Goal: Find specific page/section: Find specific page/section

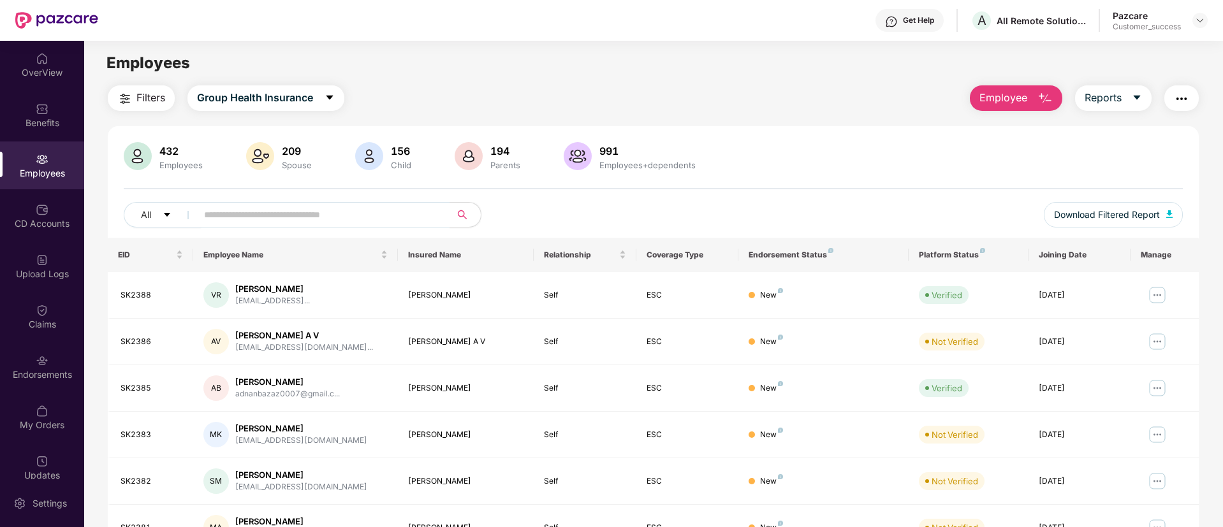
click at [1203, 18] on img at bounding box center [1200, 20] width 10 height 10
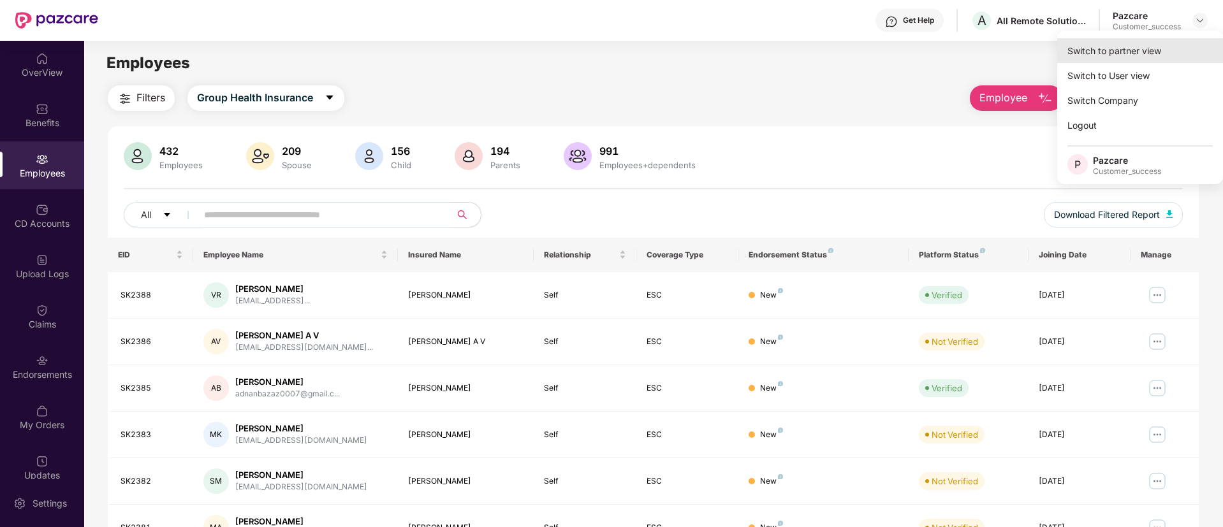
click at [1126, 49] on div "Switch to partner view" at bounding box center [1140, 50] width 166 height 25
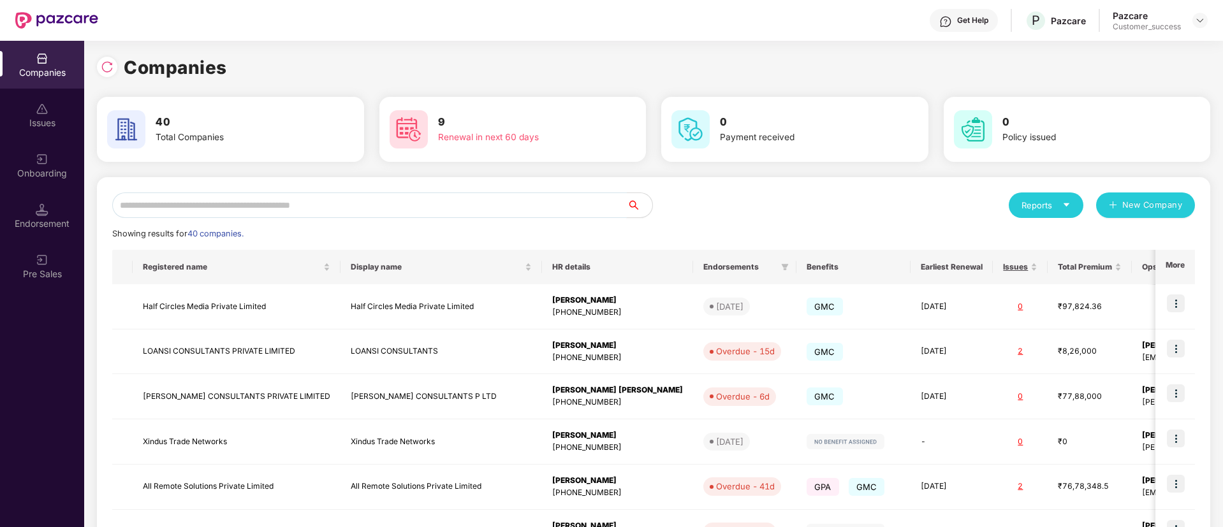
click at [464, 196] on input "text" at bounding box center [369, 206] width 514 height 26
click at [464, 196] on input "*" at bounding box center [369, 206] width 514 height 26
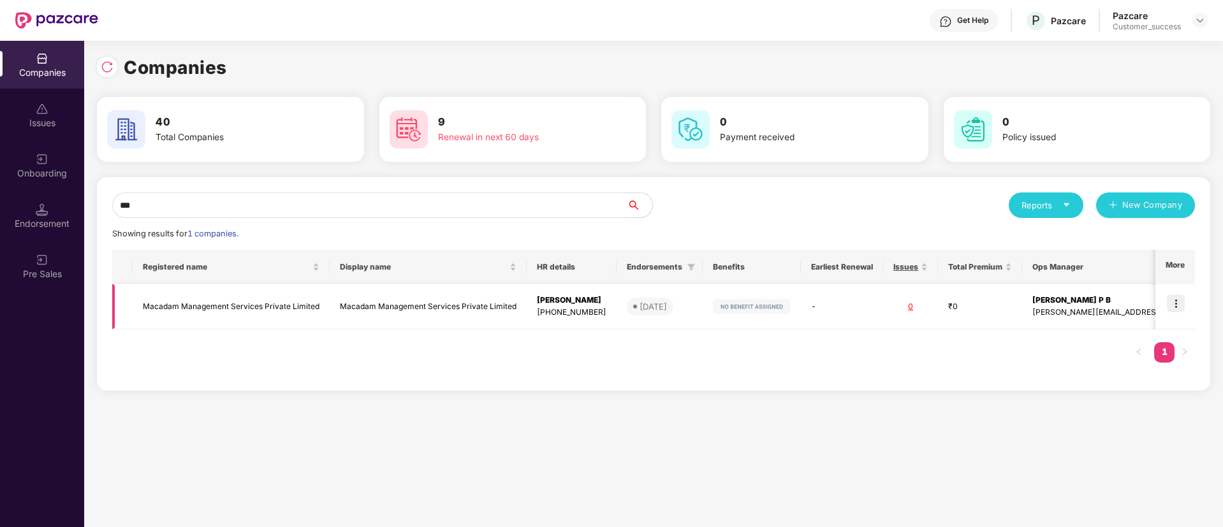
type input "***"
click at [1172, 300] on img at bounding box center [1176, 304] width 18 height 18
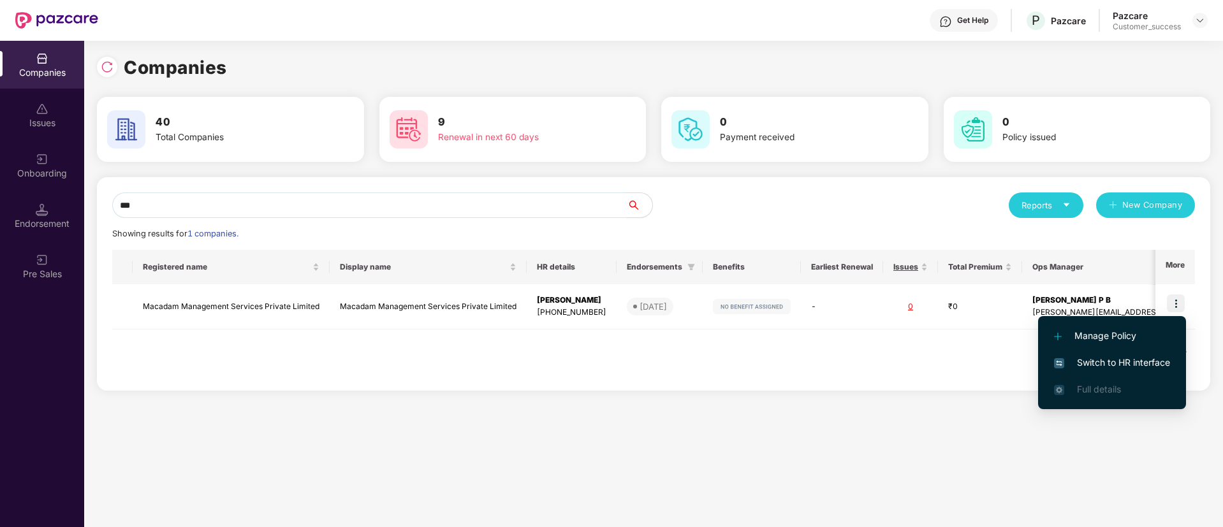
click at [1107, 354] on li "Switch to HR interface" at bounding box center [1112, 362] width 148 height 27
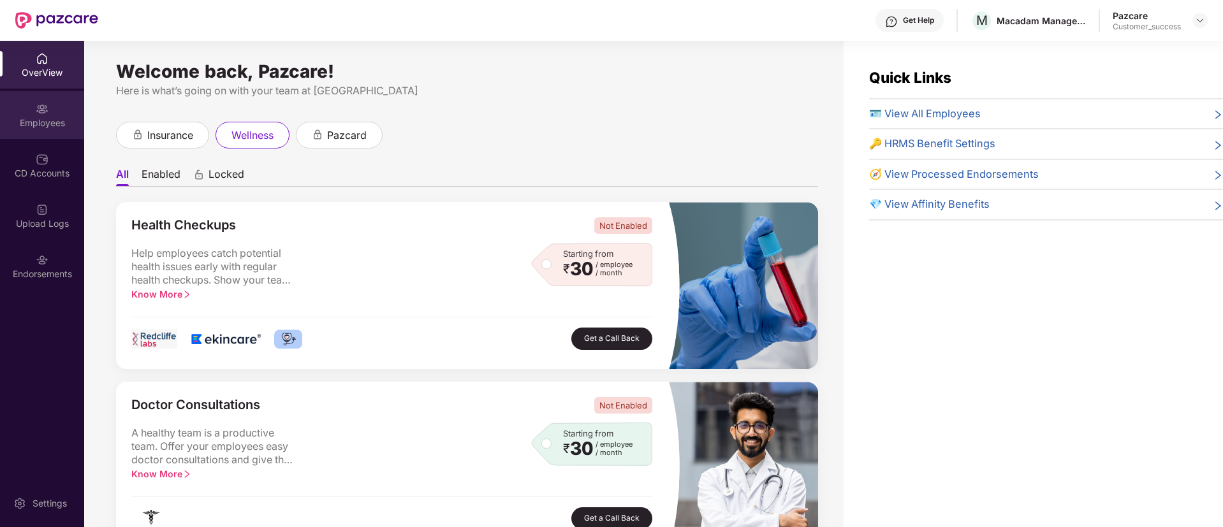
click at [51, 106] on div "Employees" at bounding box center [42, 115] width 84 height 48
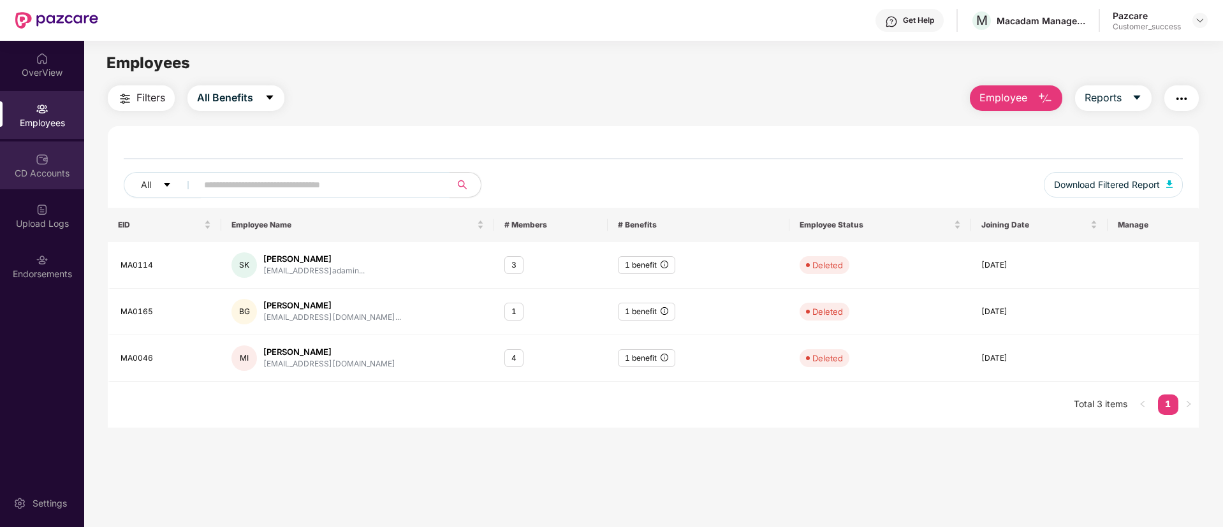
click at [27, 177] on div "CD Accounts" at bounding box center [42, 173] width 84 height 13
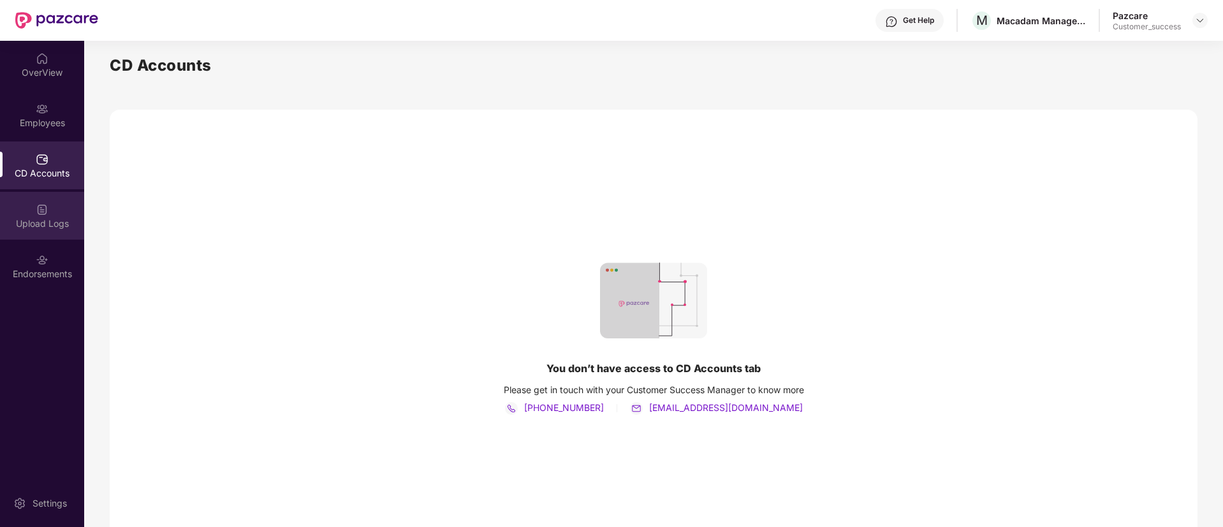
click at [26, 228] on div "Upload Logs" at bounding box center [42, 223] width 84 height 13
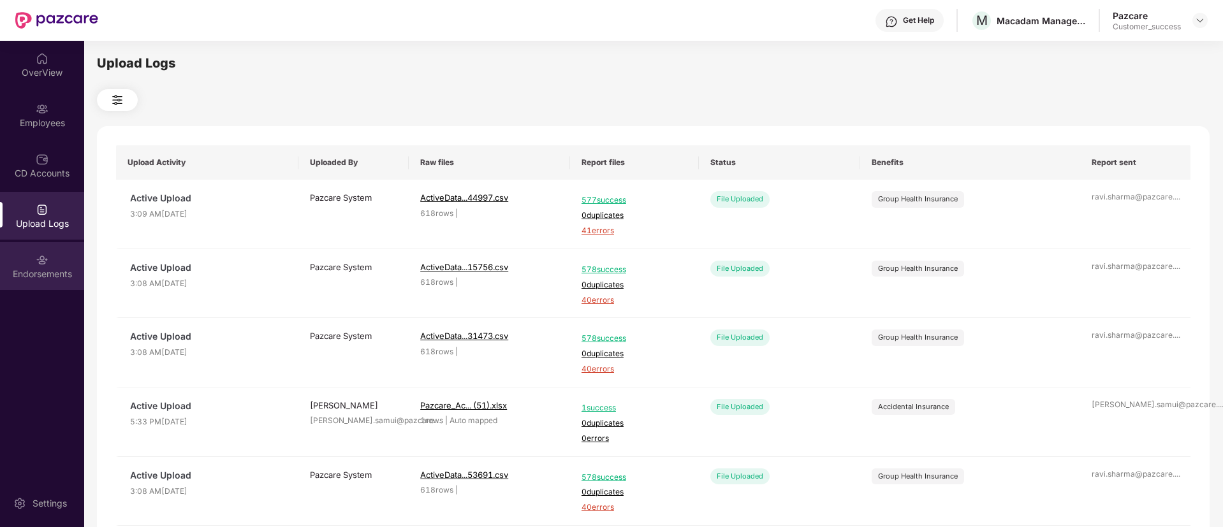
click at [42, 273] on div "Endorsements" at bounding box center [42, 274] width 84 height 13
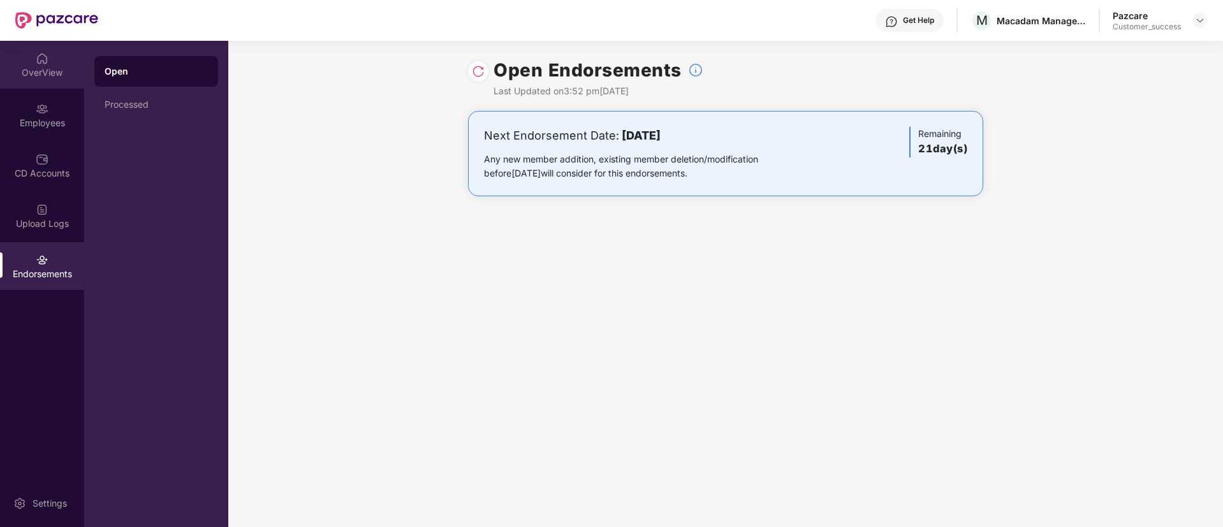
click at [28, 75] on div "OverView" at bounding box center [42, 72] width 84 height 13
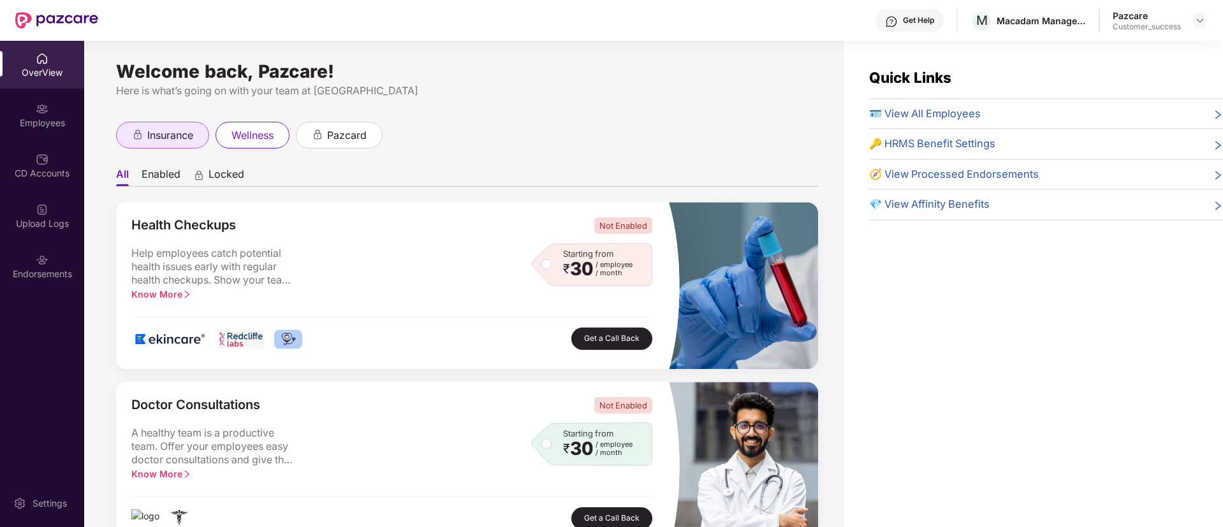
click at [163, 133] on span "insurance" at bounding box center [170, 136] width 46 height 16
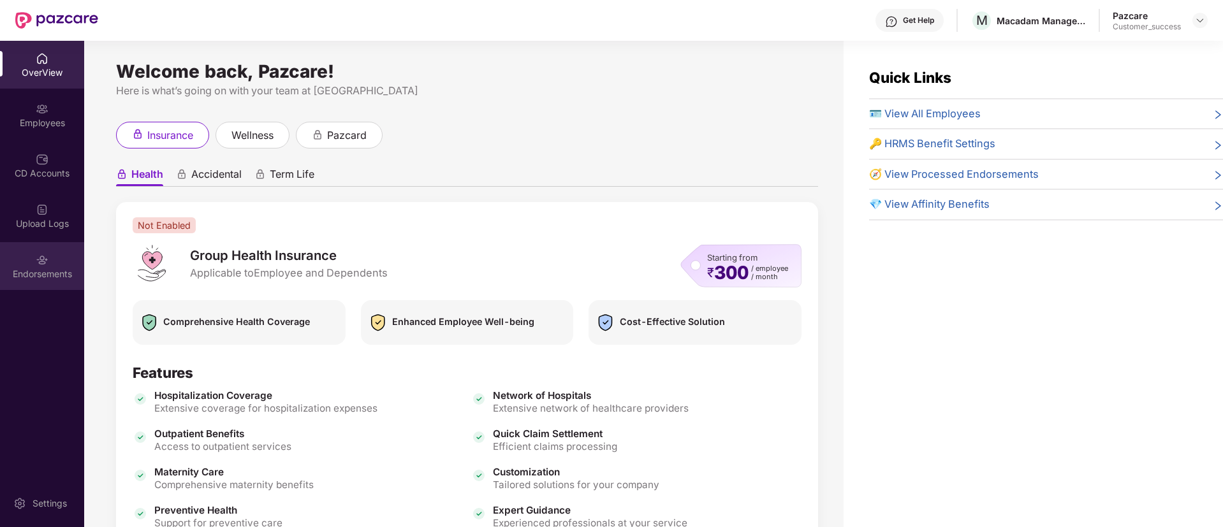
click at [40, 275] on div "Endorsements" at bounding box center [42, 274] width 84 height 13
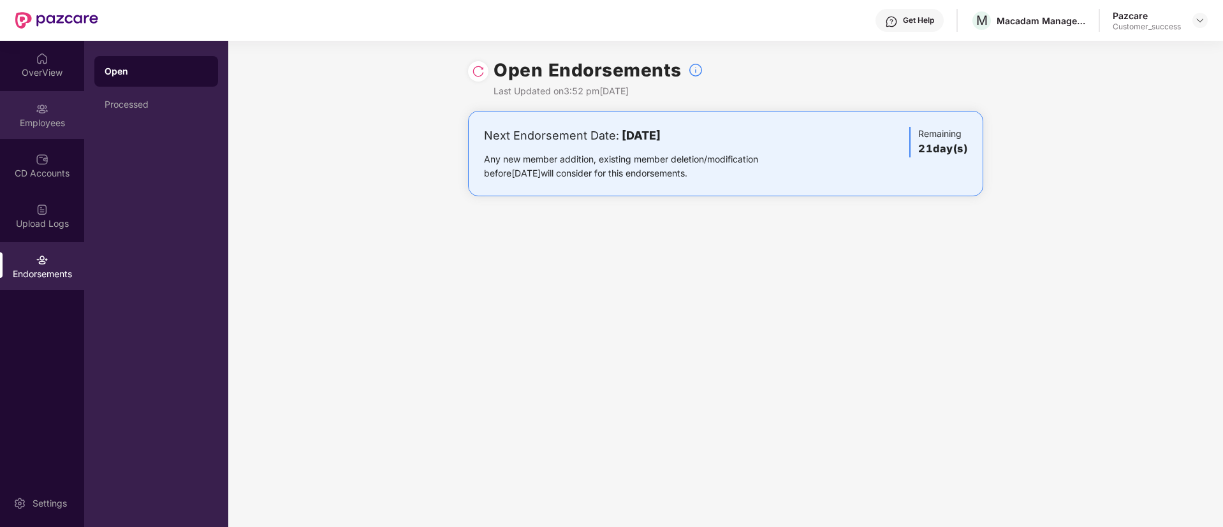
click at [28, 124] on div "Employees" at bounding box center [42, 123] width 84 height 13
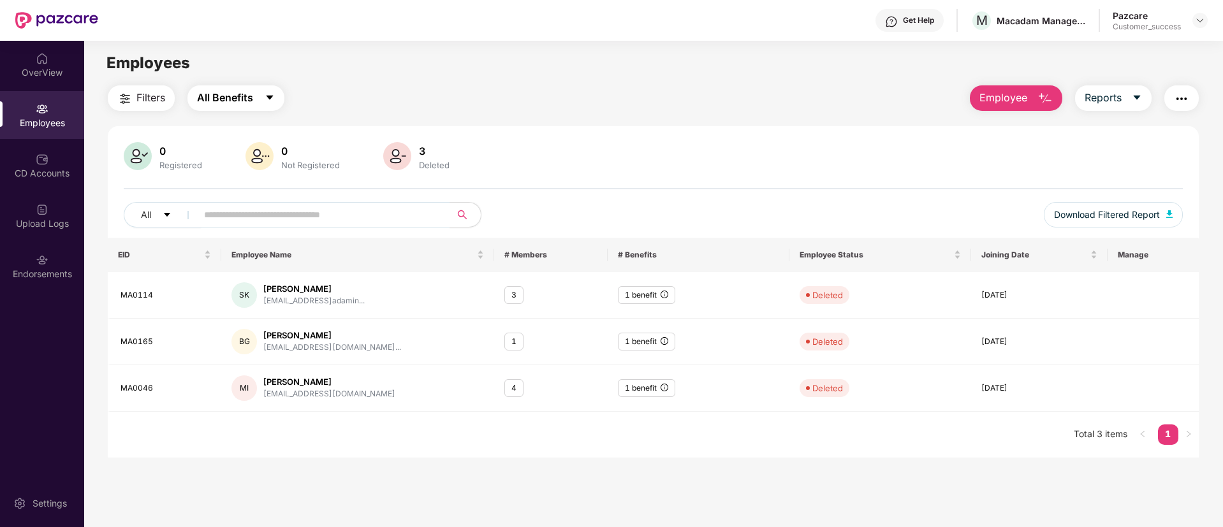
click at [238, 94] on span "All Benefits" at bounding box center [225, 98] width 56 height 16
click at [345, 65] on div "Employees" at bounding box center [653, 63] width 1138 height 24
click at [238, 84] on main "Employees Filters All Benefits Employee Reports 0 Registered 0 Not Registered 3…" at bounding box center [653, 304] width 1138 height 527
click at [240, 94] on span "All Benefits" at bounding box center [225, 98] width 56 height 16
click at [1132, 95] on icon "caret-down" at bounding box center [1137, 97] width 10 height 10
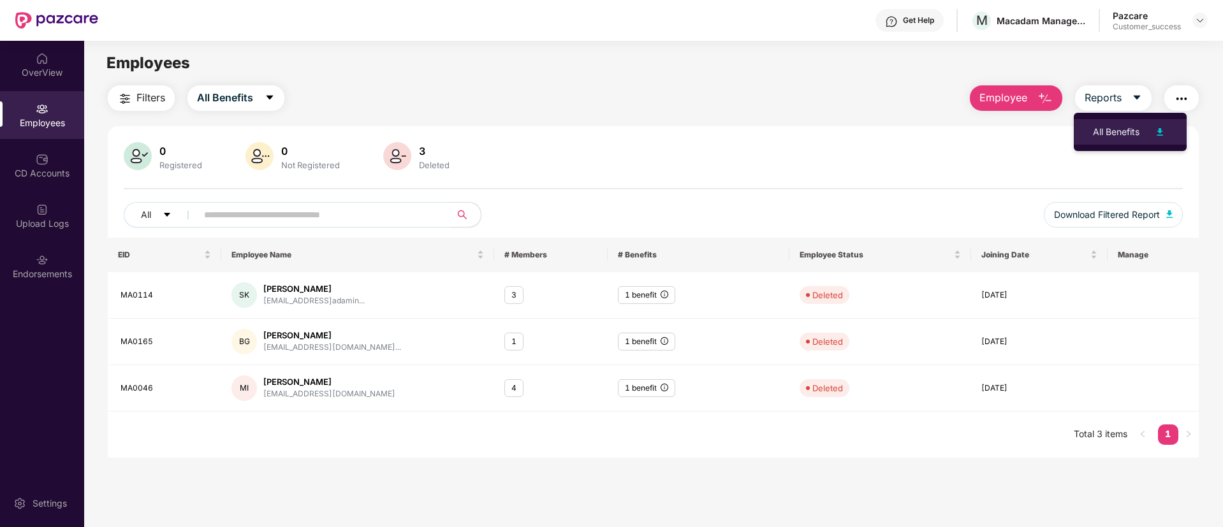
click at [1158, 133] on img at bounding box center [1159, 131] width 15 height 15
